Goal: Check status: Check status

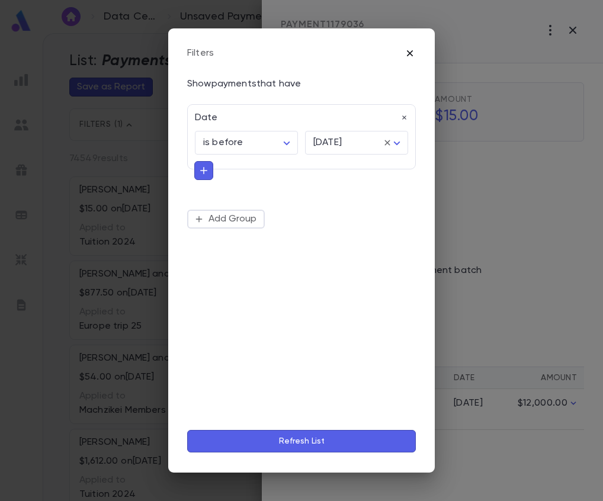
click at [415, 47] on icon "button" at bounding box center [410, 53] width 12 height 12
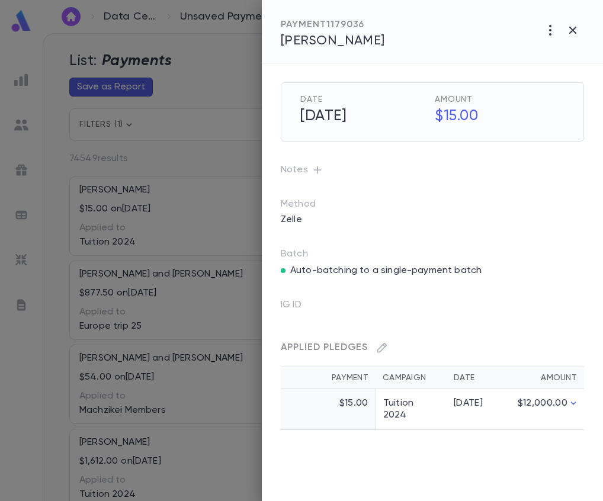
click at [200, 192] on div at bounding box center [301, 250] width 603 height 501
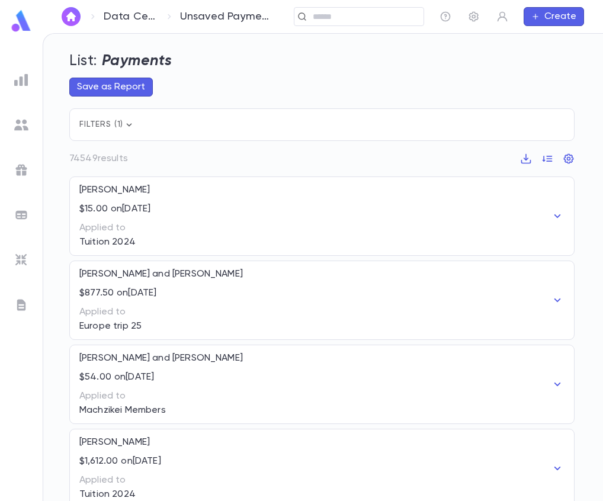
click at [271, 301] on div "Applied to [GEOGRAPHIC_DATA] trip 25" at bounding box center [230, 315] width 303 height 33
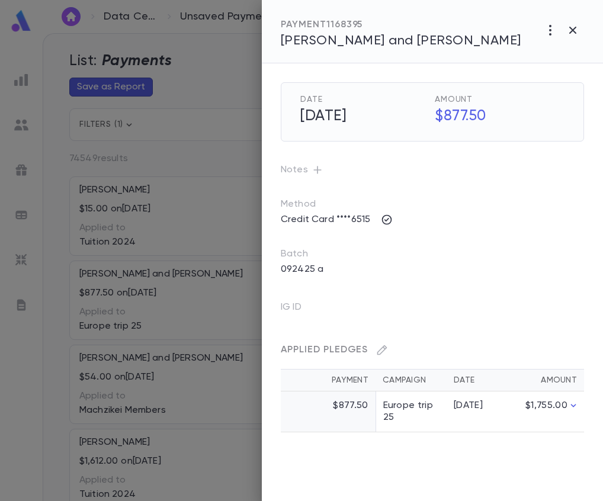
click at [81, 299] on div at bounding box center [301, 250] width 603 height 501
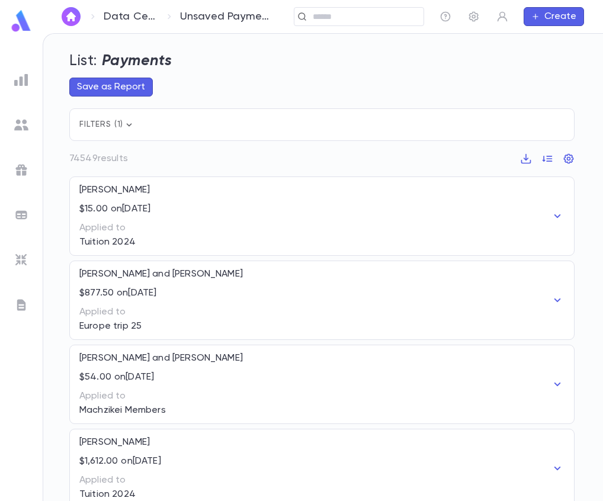
click at [186, 393] on p "Applied to" at bounding box center [241, 396] width 325 height 12
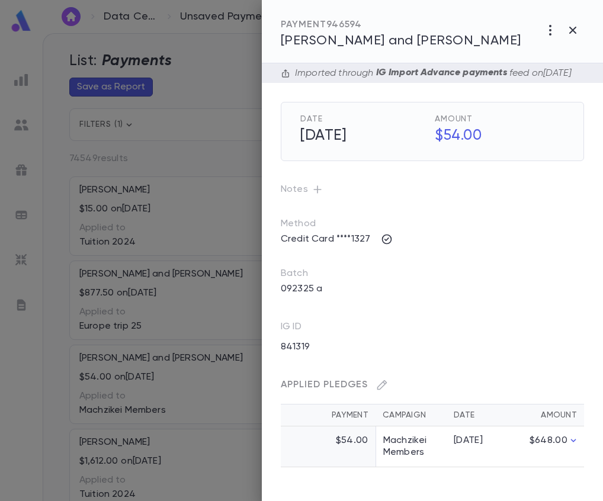
click at [168, 273] on div at bounding box center [301, 250] width 603 height 501
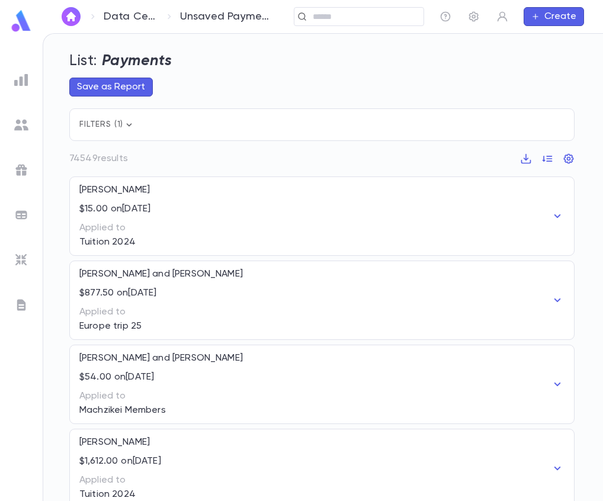
click at [184, 291] on div "$877.50 on [DATE]" at bounding box center [230, 289] width 303 height 19
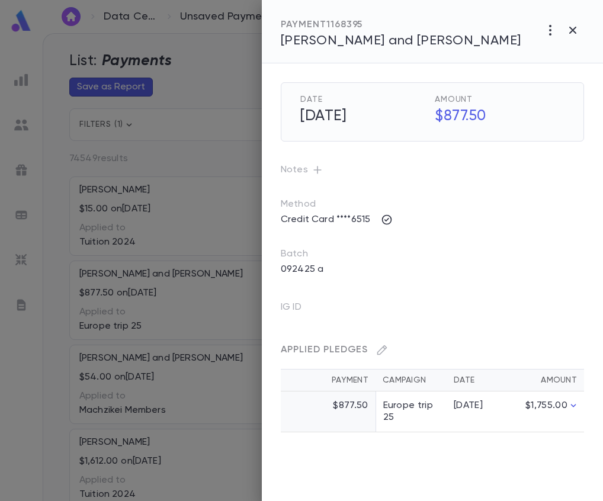
click at [153, 210] on div at bounding box center [301, 250] width 603 height 501
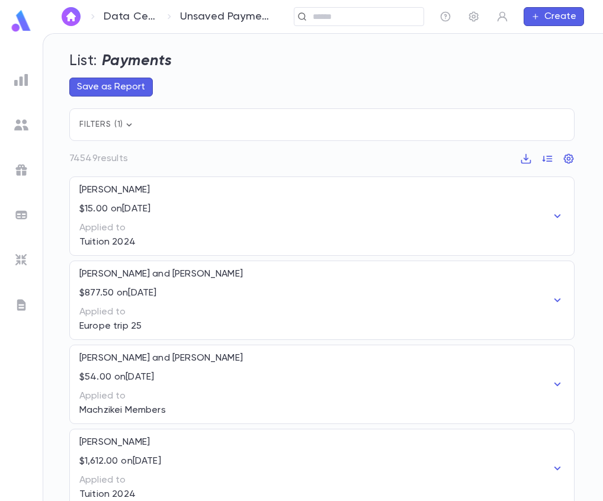
click at [130, 217] on div "Applied to Tuition 2024" at bounding box center [178, 231] width 198 height 33
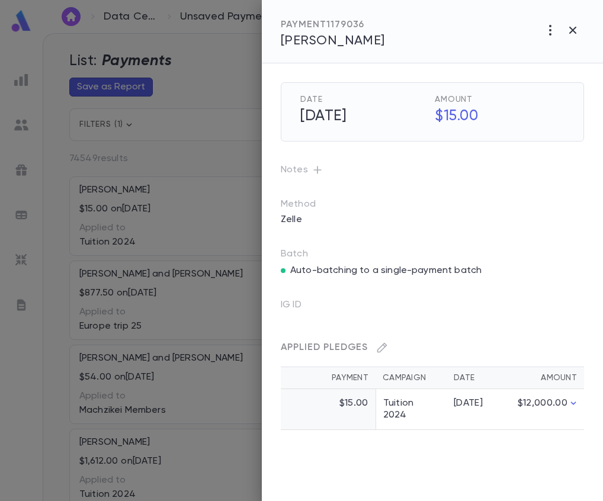
click at [16, 402] on div at bounding box center [301, 250] width 603 height 501
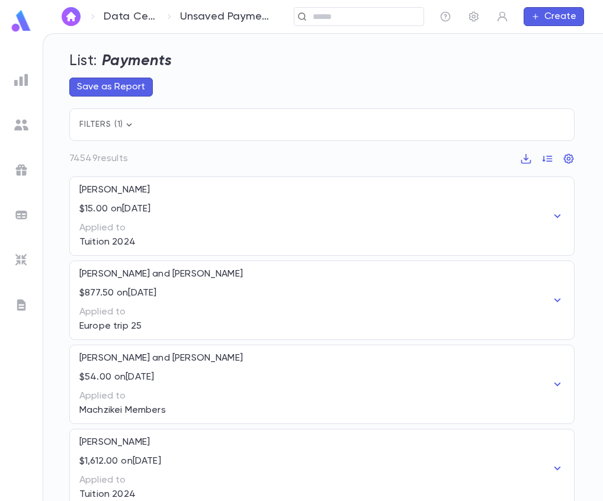
click at [208, 374] on div "$54.00 on [DATE]" at bounding box center [241, 373] width 325 height 19
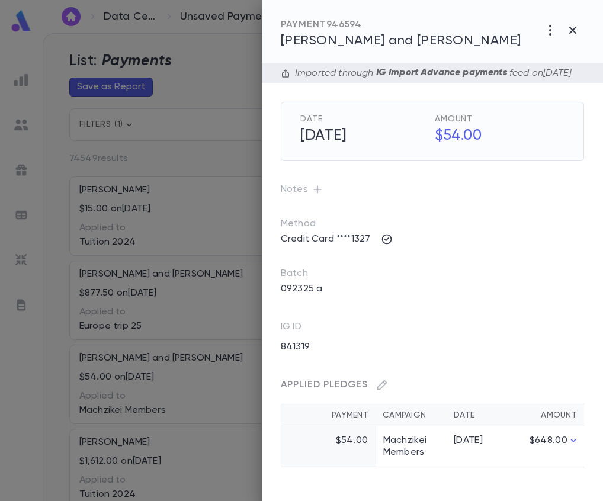
scroll to position [2, 0]
